Goal: Information Seeking & Learning: Learn about a topic

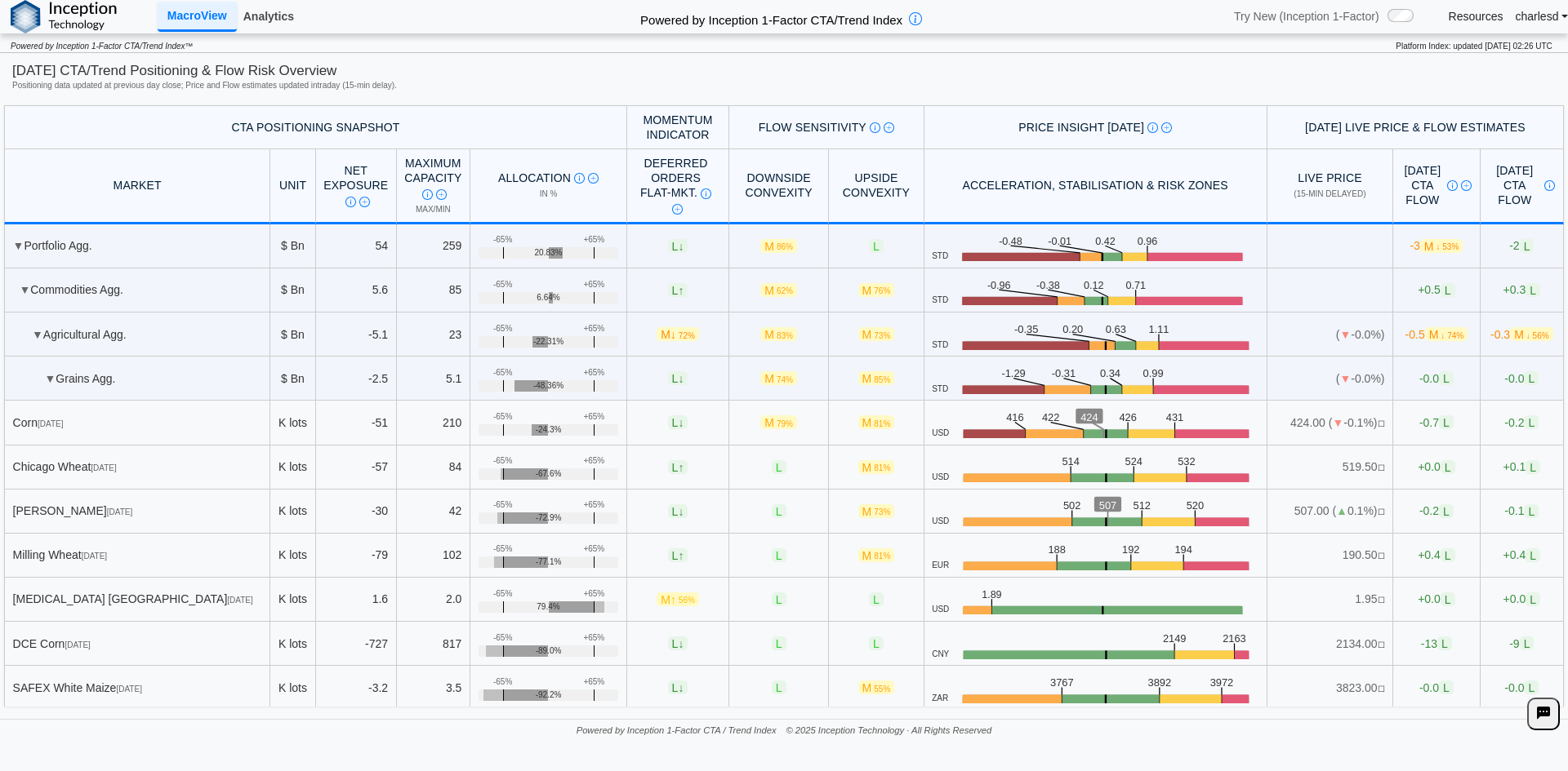
click at [258, 9] on link "Analytics" at bounding box center [268, 16] width 63 height 27
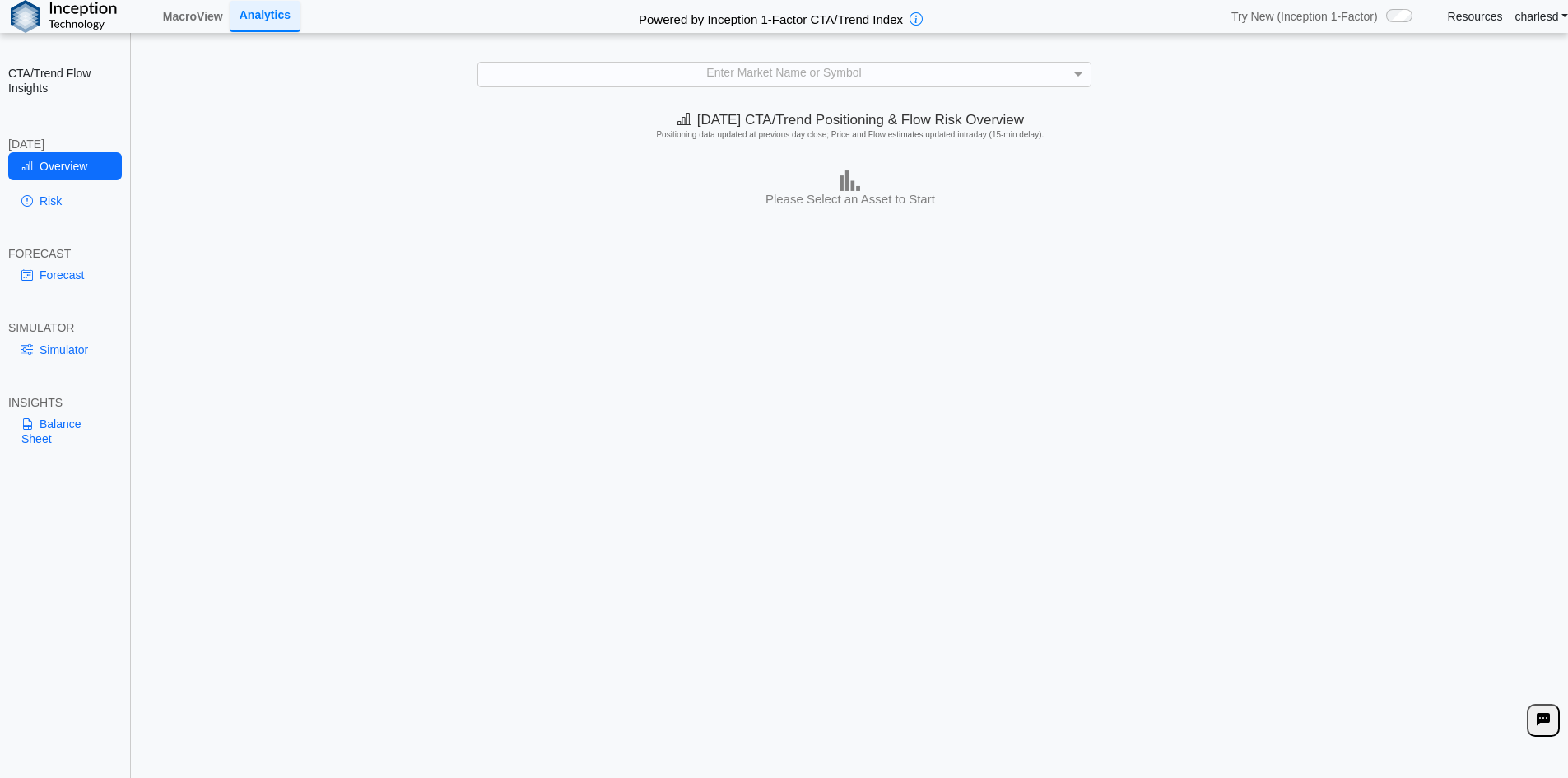
click at [778, 72] on div "Enter Market Name or Symbol" at bounding box center [784, 74] width 613 height 23
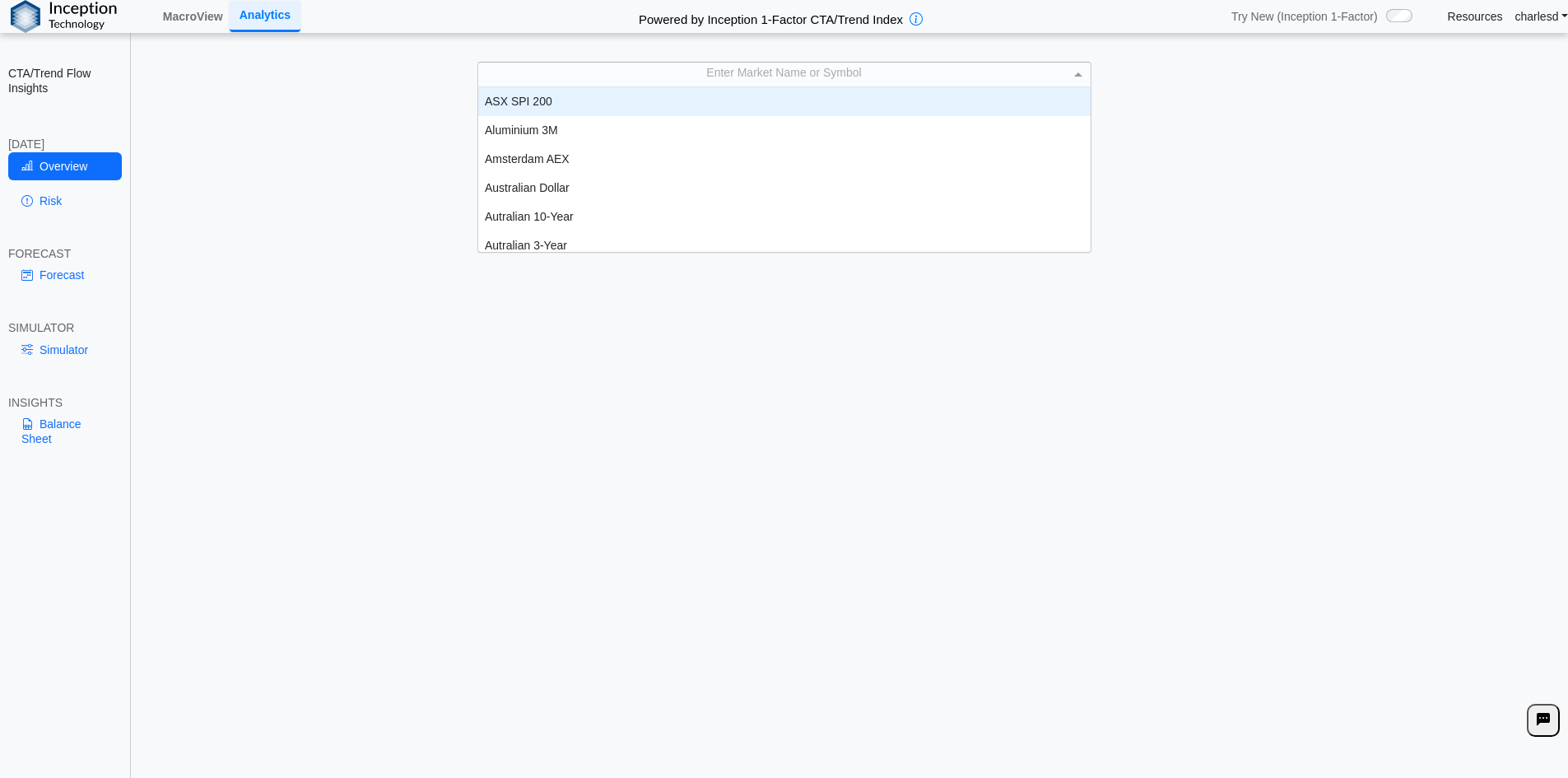
scroll to position [13, 13]
type input "***"
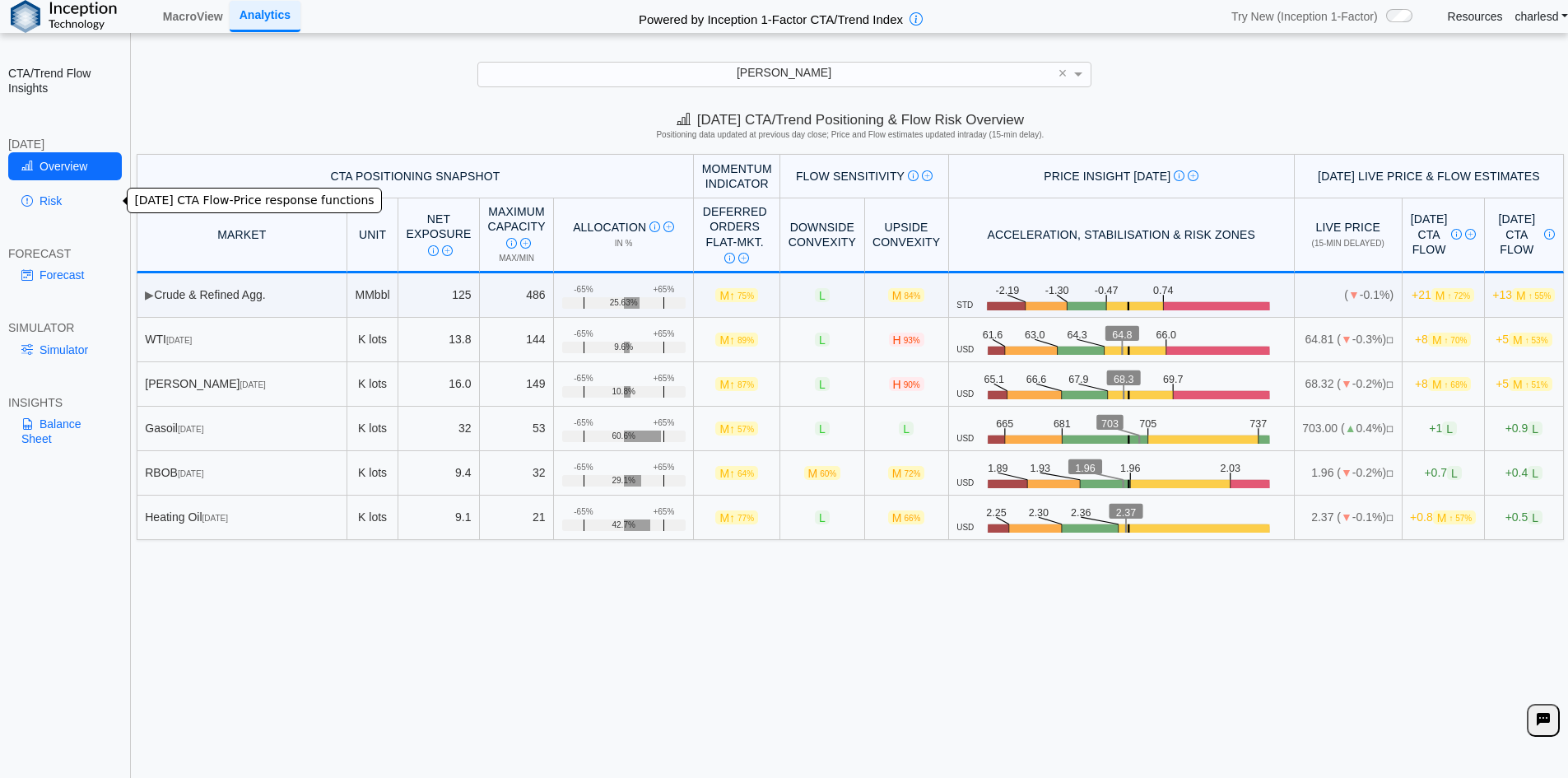
click at [55, 202] on link "Risk" at bounding box center [66, 201] width 114 height 28
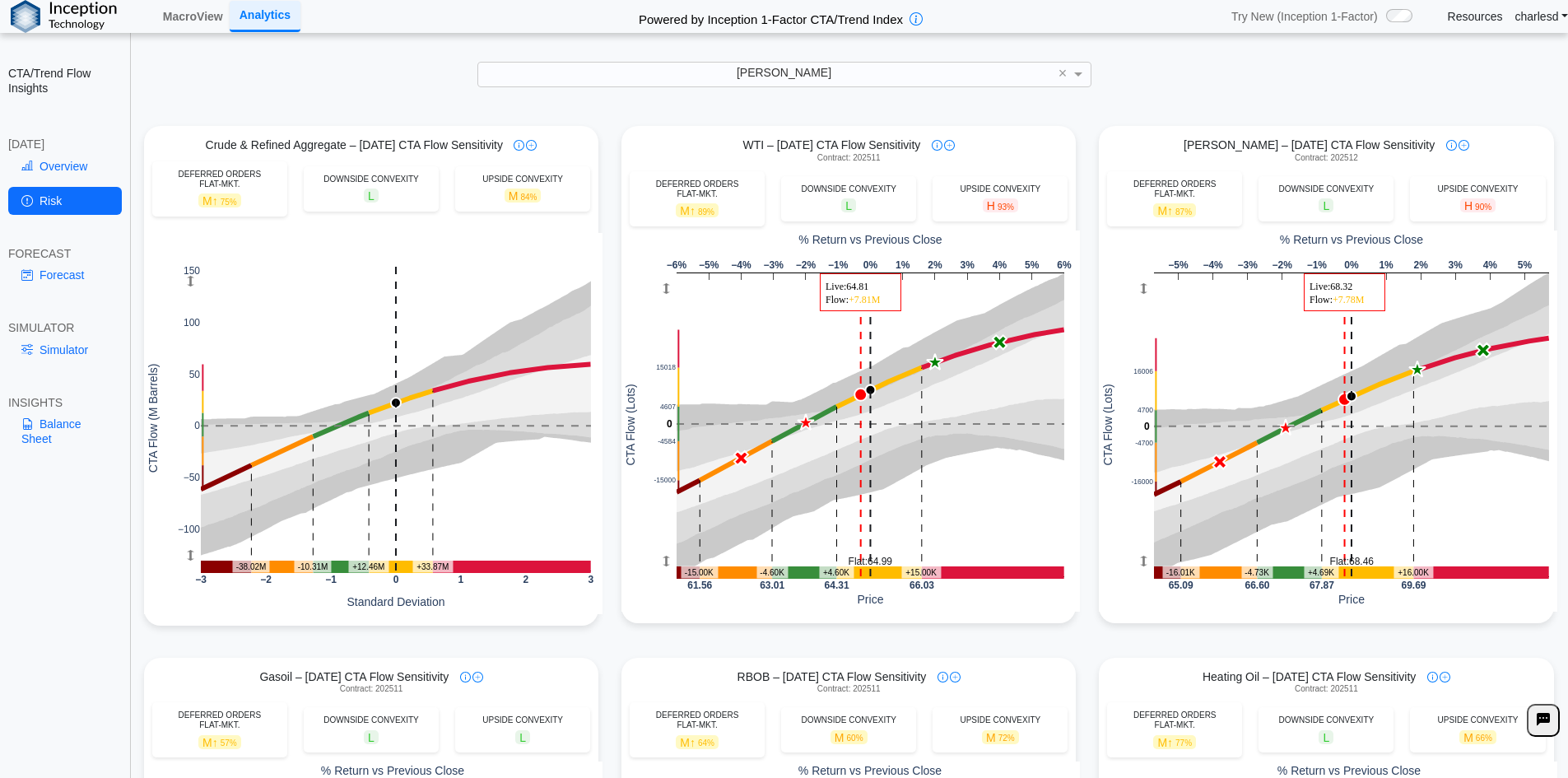
scroll to position [38, 0]
click at [47, 275] on link "Forecast" at bounding box center [66, 275] width 114 height 28
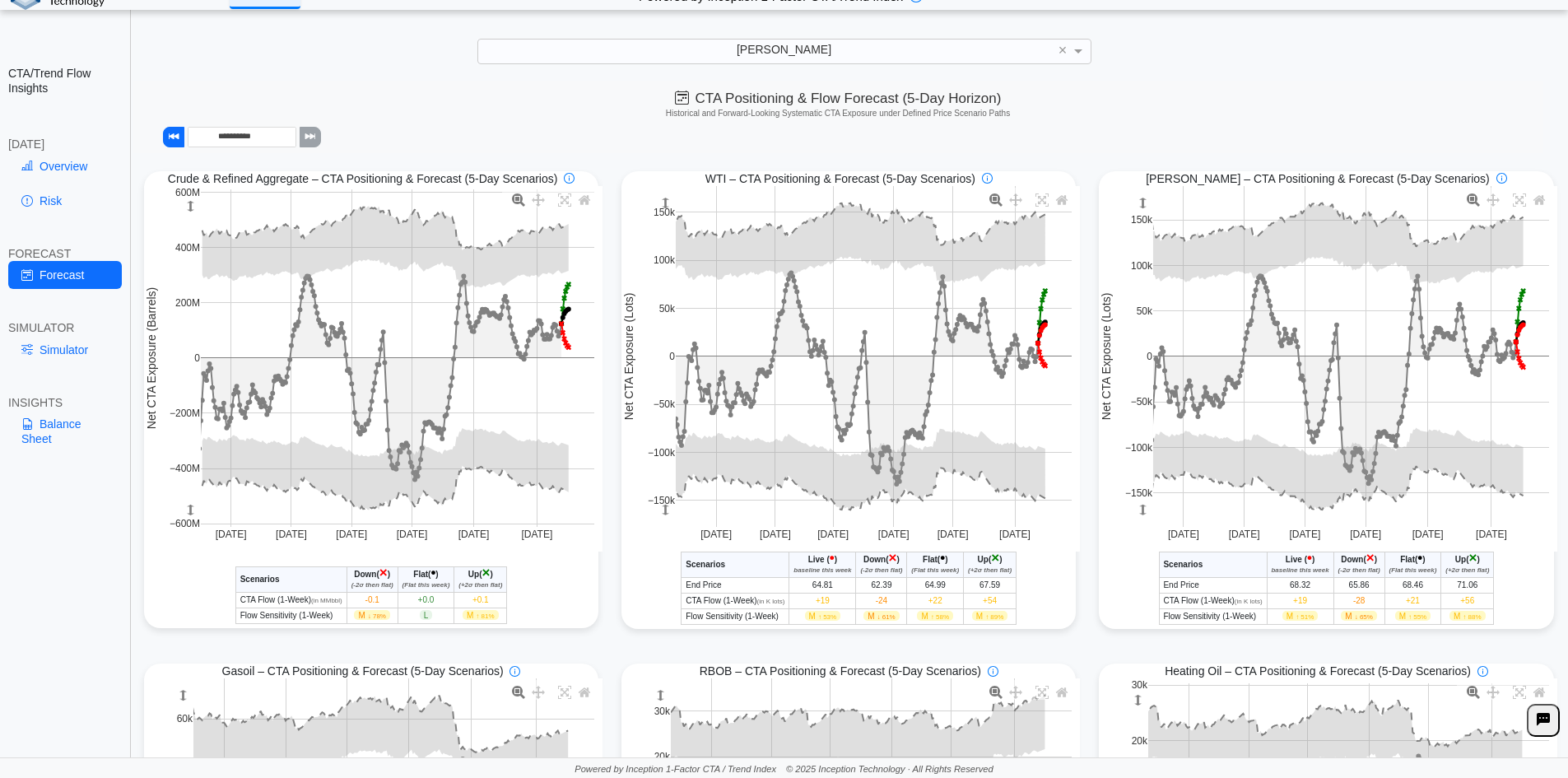
scroll to position [0, 0]
